Goal: Transaction & Acquisition: Obtain resource

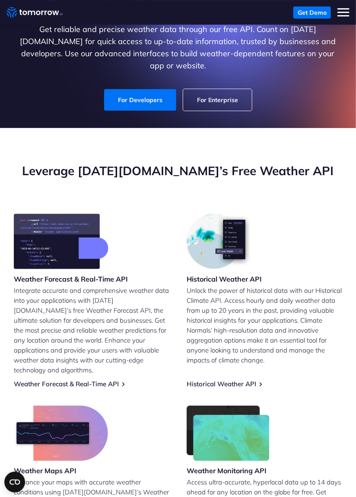
scroll to position [53, 0]
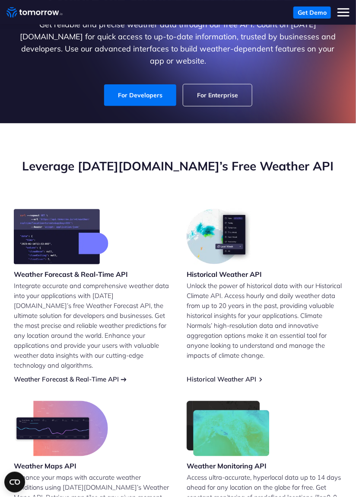
click at [112, 378] on link "Weather Forecast & Real-Time API" at bounding box center [66, 379] width 105 height 8
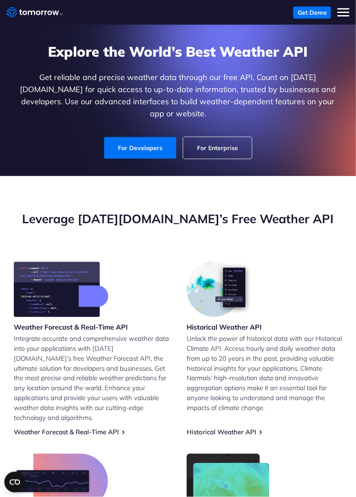
click at [109, 326] on h3 "Weather Forecast & Real-Time API" at bounding box center [71, 327] width 114 height 10
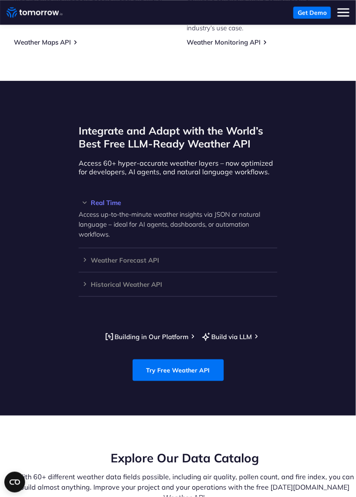
scroll to position [572, 0]
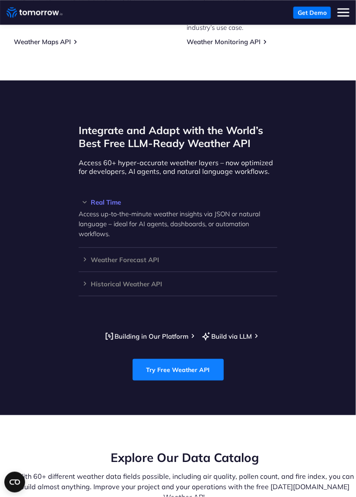
click at [200, 369] on link "Try Free Weather API" at bounding box center [178, 370] width 91 height 22
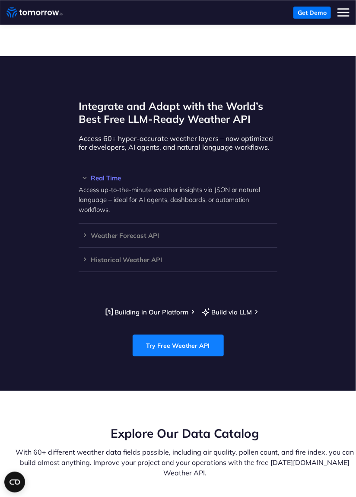
scroll to position [607, 0]
